Goal: Navigation & Orientation: Find specific page/section

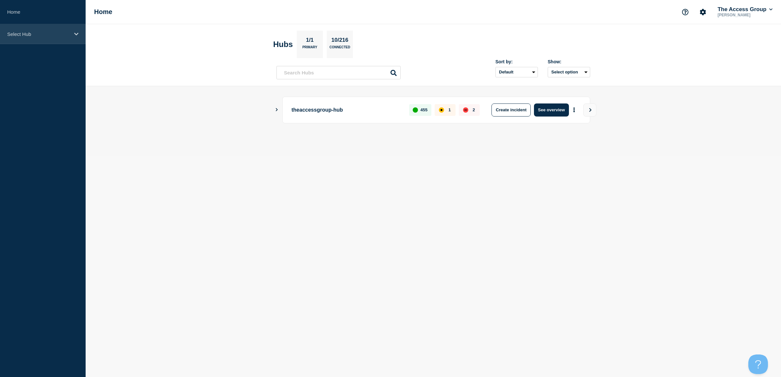
click at [27, 35] on p "Select Hub" at bounding box center [38, 34] width 63 height 6
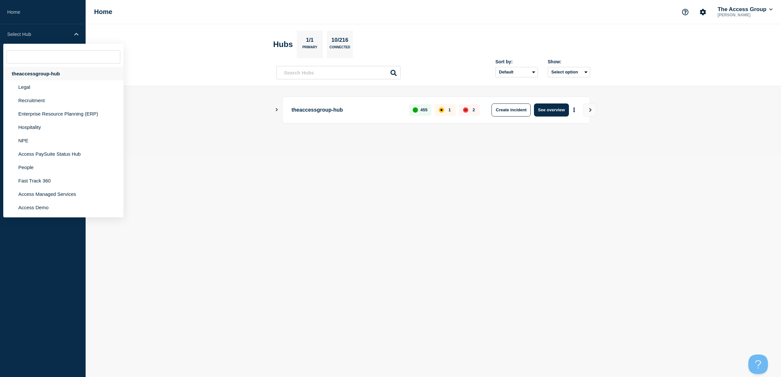
click at [24, 73] on div "theaccessgroup-hub" at bounding box center [63, 73] width 120 height 13
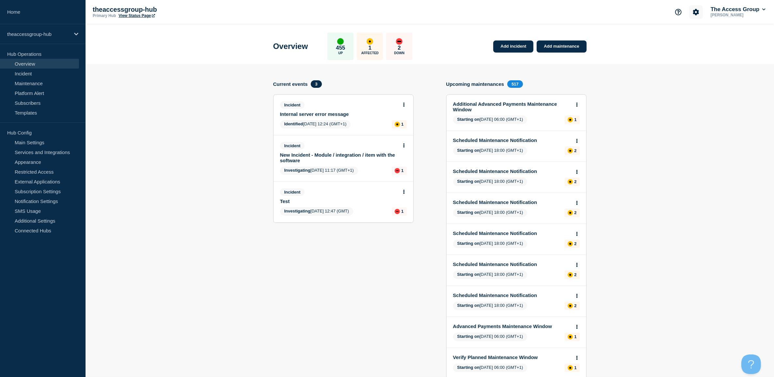
click at [698, 14] on icon "Account settings" at bounding box center [696, 12] width 7 height 7
click at [698, 36] on link "Team Members" at bounding box center [696, 39] width 34 height 6
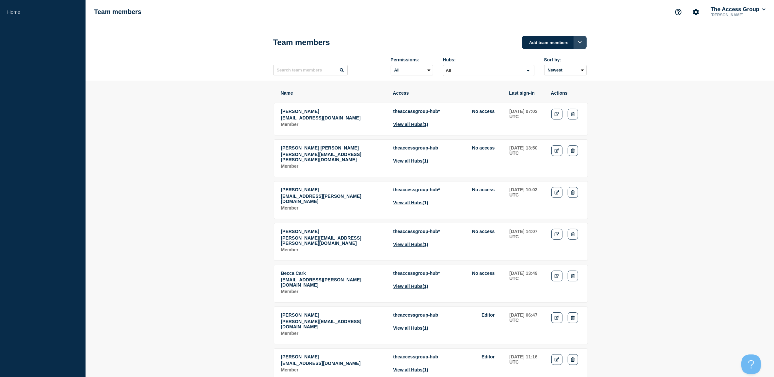
click at [579, 43] on icon "Options" at bounding box center [580, 42] width 4 height 4
click at [647, 73] on header "Team members Add team members Add team members Add single member to Connected H…" at bounding box center [430, 52] width 689 height 57
click at [13, 8] on link "Home" at bounding box center [43, 12] width 86 height 24
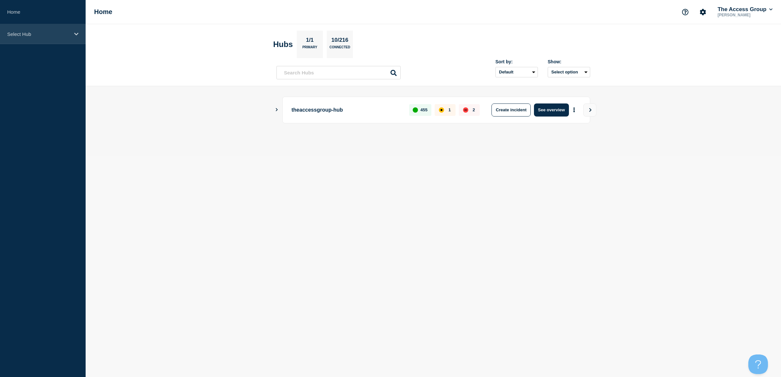
click at [11, 31] on p "Select Hub" at bounding box center [38, 34] width 63 height 6
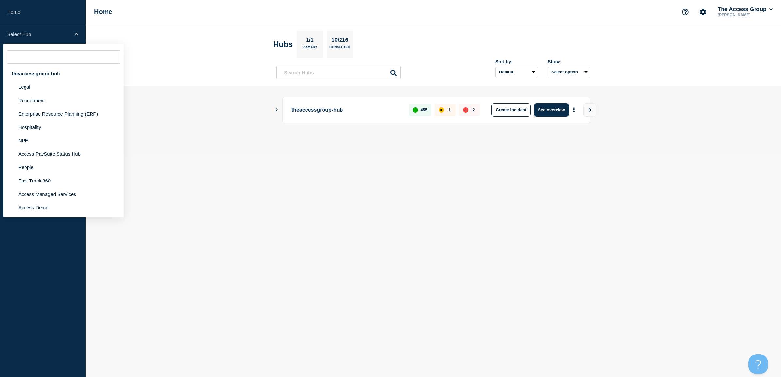
click at [219, 97] on main "theaccessgroup-hub 455 1 2 Create incident See overview" at bounding box center [433, 121] width 695 height 70
